Goal: Task Accomplishment & Management: Manage account settings

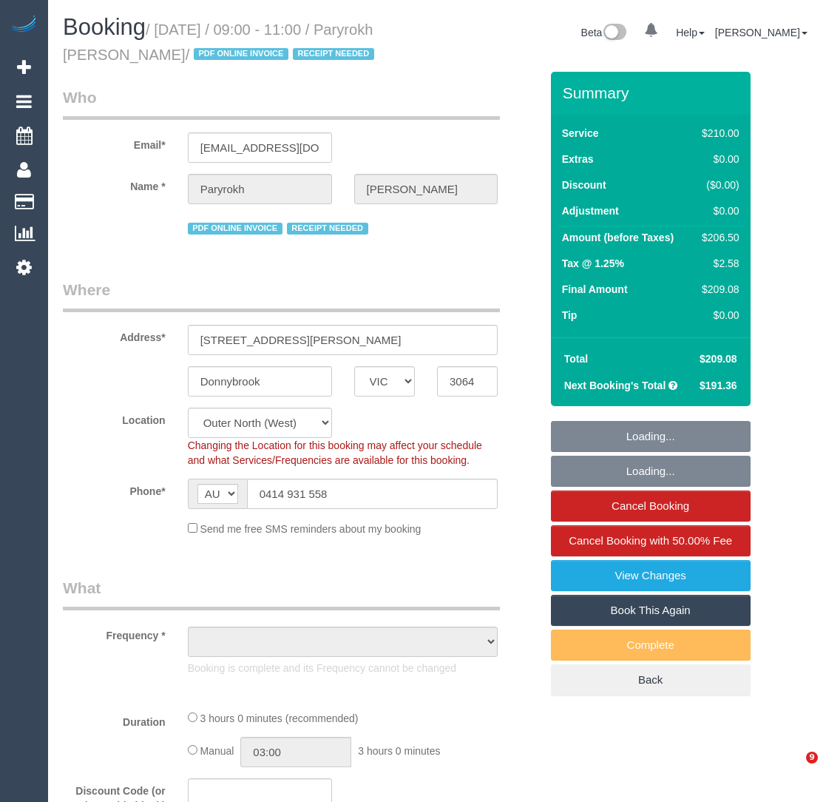
select select "VIC"
select select "object:1344"
select select "180"
select select "number:29"
select select "number:14"
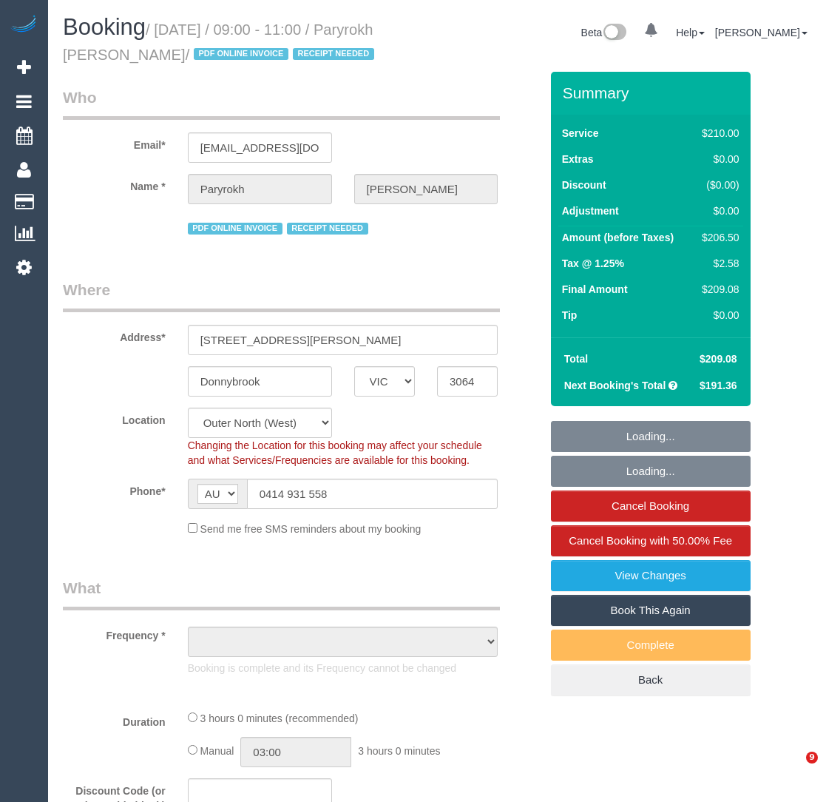
select select "number:19"
select select "number:22"
select select "number:34"
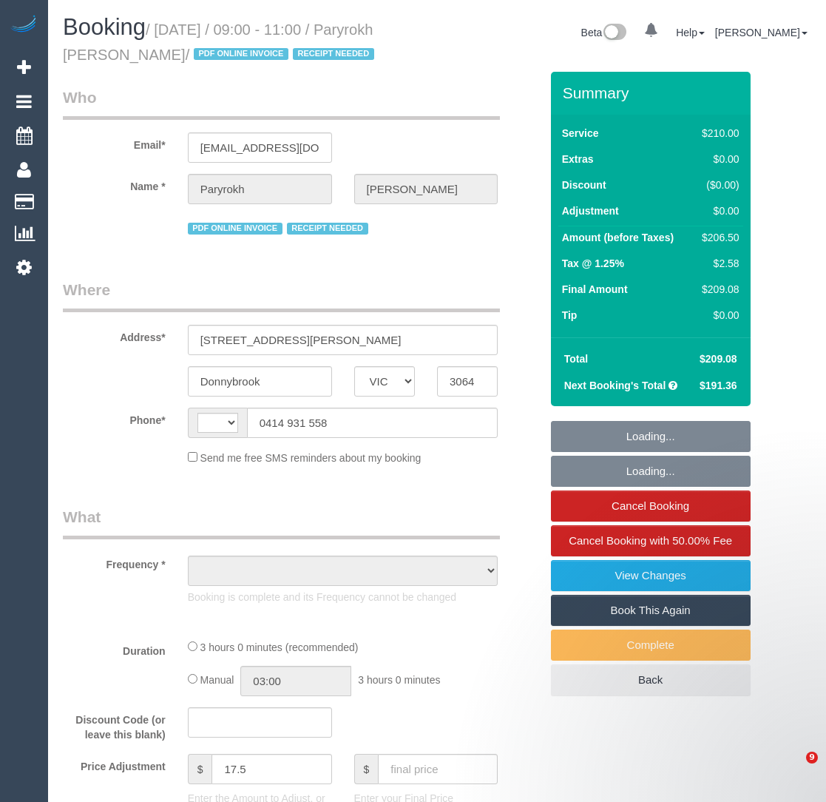
select select "VIC"
select select "180"
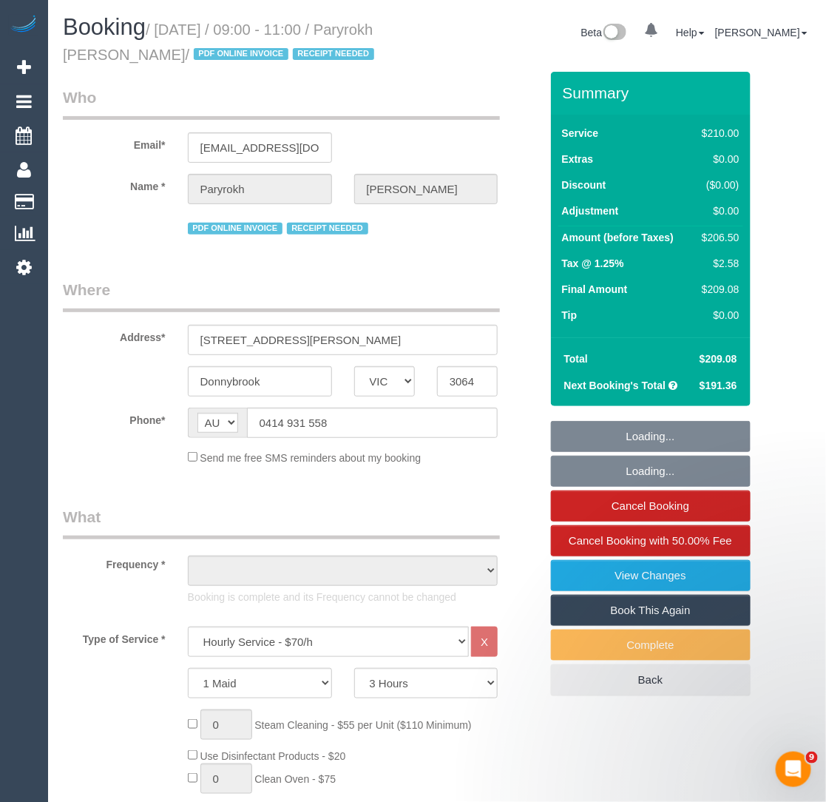
select select "string:AU"
select select "string:stripe-pm_1RIkwB2GScqysDRVO7FxyKXl"
select select "number:29"
select select "number:14"
select select "number:19"
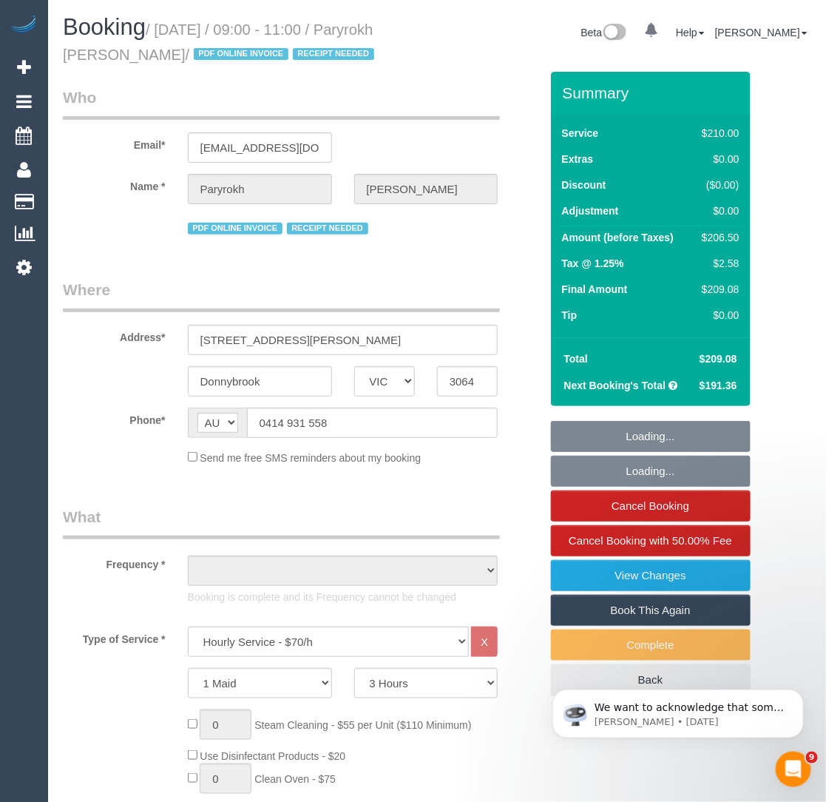
select select "number:22"
select select "number:34"
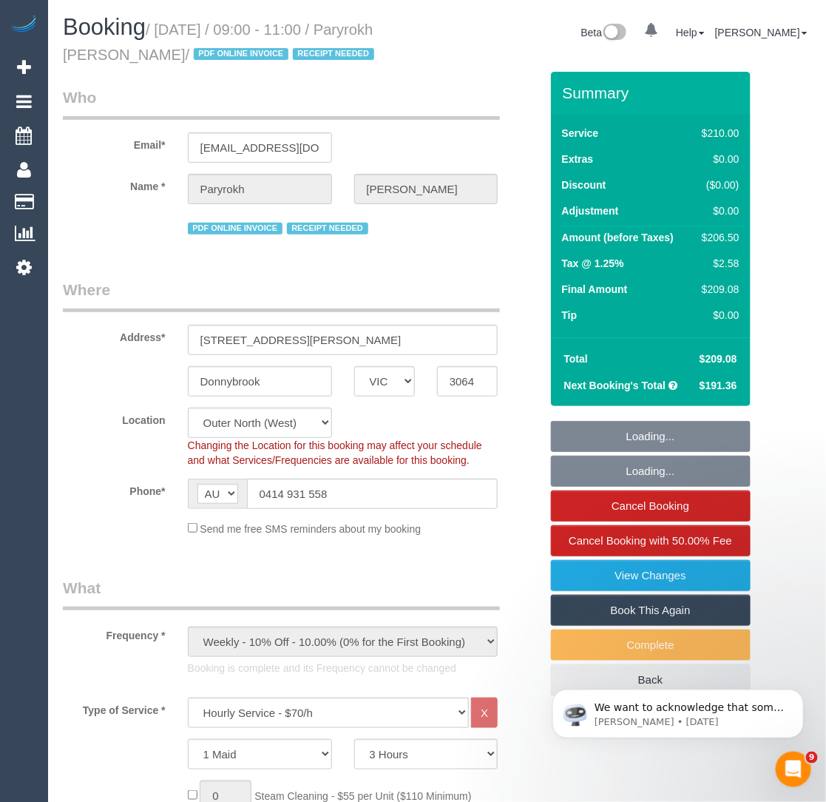
select select "object:1344"
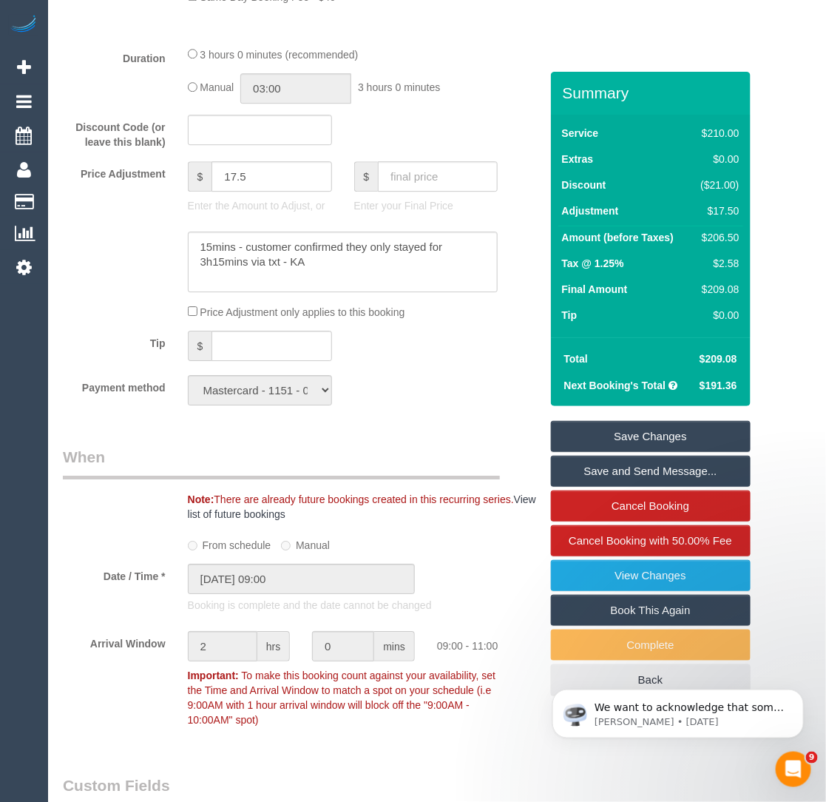
scroll to position [968, 0]
